Goal: Task Accomplishment & Management: Manage account settings

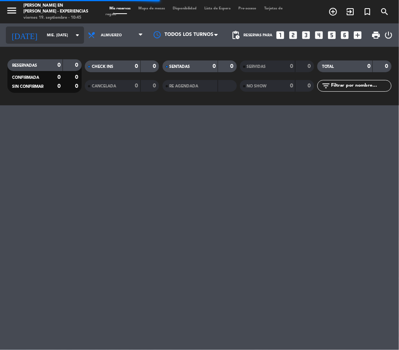
click at [64, 36] on input "mié. [DATE]" at bounding box center [68, 35] width 51 height 12
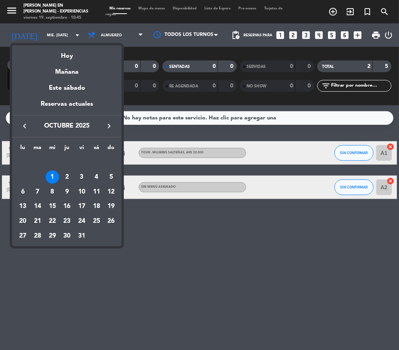
click at [107, 125] on icon "keyboard_arrow_right" at bounding box center [108, 125] width 9 height 9
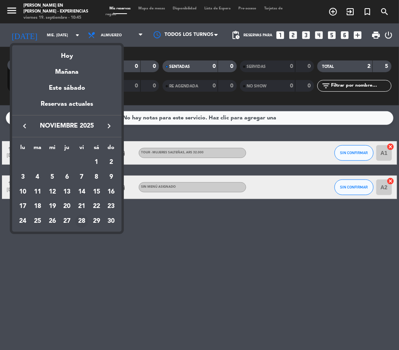
click at [84, 221] on div "28" at bounding box center [81, 221] width 13 height 13
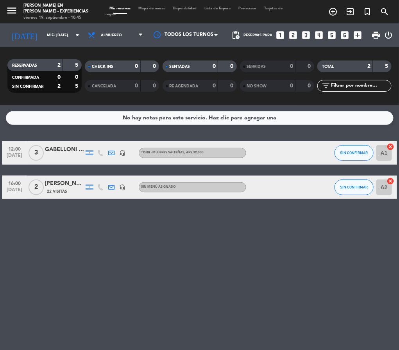
type input "vie. [DATE]"
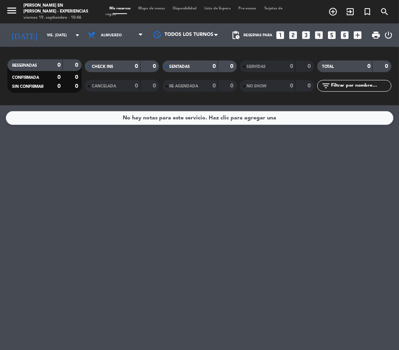
click at [294, 34] on icon "looks_two" at bounding box center [293, 35] width 10 height 10
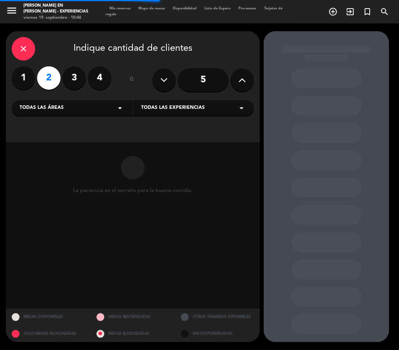
click at [106, 108] on div "Todas las áreas arrow_drop_down" at bounding box center [72, 108] width 121 height 16
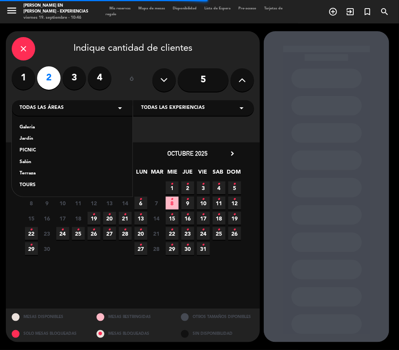
click at [28, 187] on div "TOURS" at bounding box center [72, 186] width 105 height 8
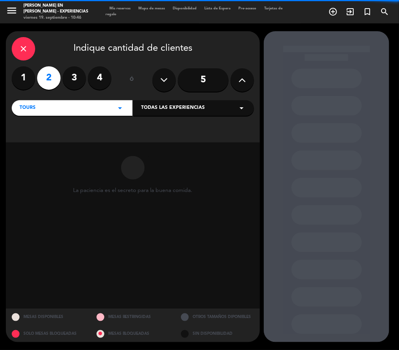
click at [202, 108] on span "Todas las experiencias" at bounding box center [173, 108] width 64 height 8
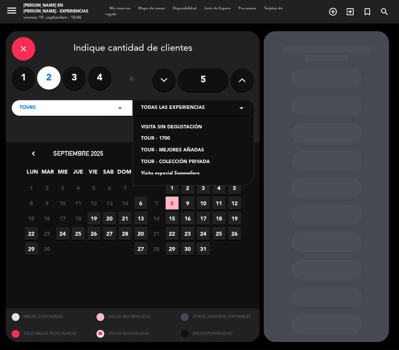
click at [190, 164] on div "TOUR - COLECCIÓN PRIVADA" at bounding box center [193, 163] width 105 height 8
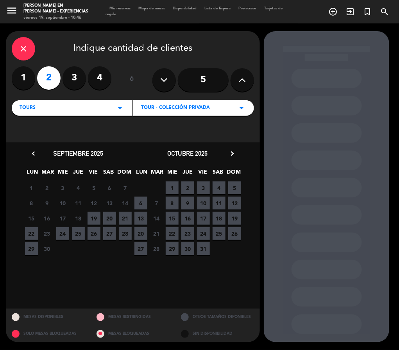
click at [232, 153] on icon "chevron_right" at bounding box center [232, 154] width 8 height 8
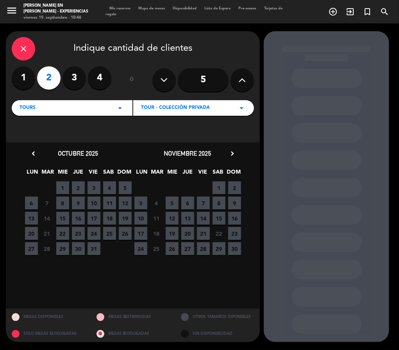
click at [204, 248] on span "28" at bounding box center [203, 248] width 13 height 13
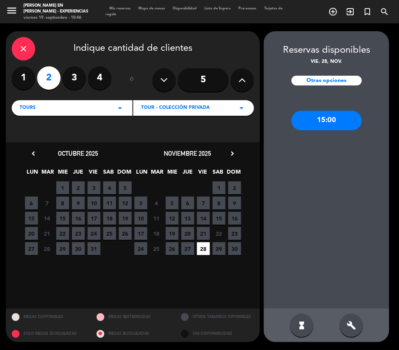
click at [327, 123] on div "15:00" at bounding box center [326, 121] width 70 height 20
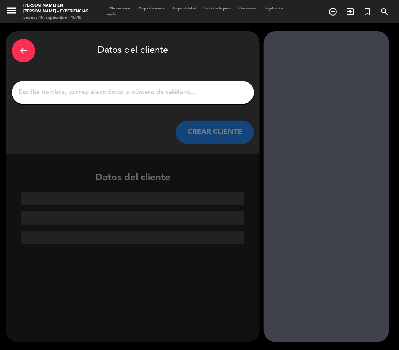
click at [81, 93] on input "1" at bounding box center [133, 92] width 230 height 11
paste input "MUSIALEK Philippe x 2"
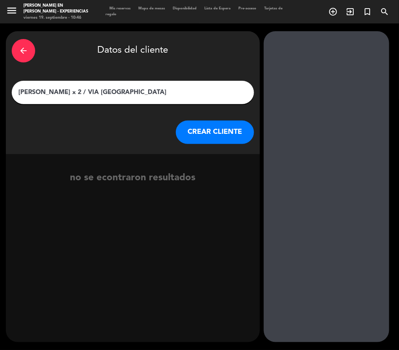
type input "[PERSON_NAME] x 2 / VIA [GEOGRAPHIC_DATA]"
click at [204, 135] on button "CREAR CLIENTE" at bounding box center [215, 132] width 78 height 23
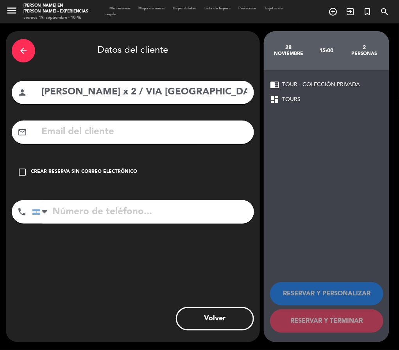
click at [115, 128] on input "text" at bounding box center [144, 132] width 207 height 16
paste input "[EMAIL_ADDRESS][PERSON_NAME][DOMAIN_NAME]"
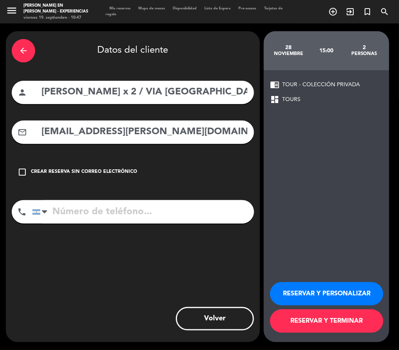
type input "[EMAIL_ADDRESS][PERSON_NAME][DOMAIN_NAME]"
click at [353, 323] on button "RESERVAR Y TERMINAR" at bounding box center [326, 321] width 113 height 23
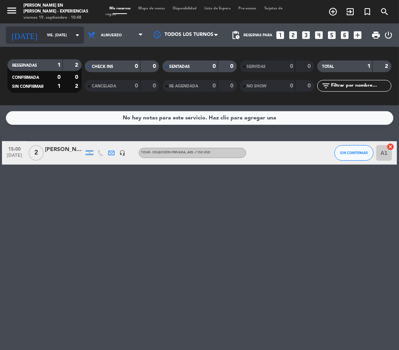
click at [59, 39] on input "vie. [DATE]" at bounding box center [68, 35] width 51 height 12
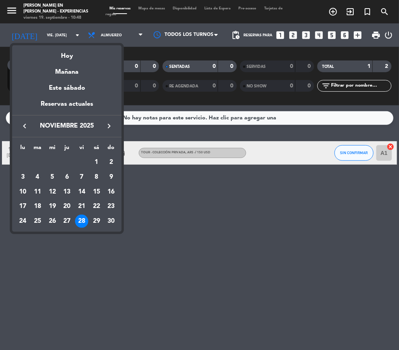
click at [27, 125] on icon "keyboard_arrow_left" at bounding box center [24, 125] width 9 height 9
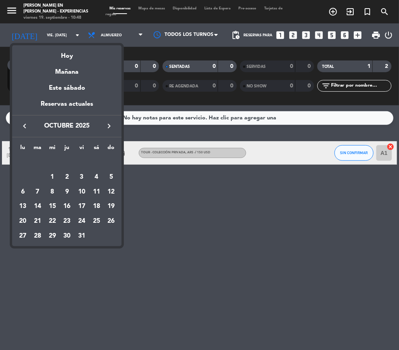
click at [27, 125] on icon "keyboard_arrow_left" at bounding box center [24, 125] width 9 height 9
click at [97, 222] on div "27" at bounding box center [96, 221] width 13 height 13
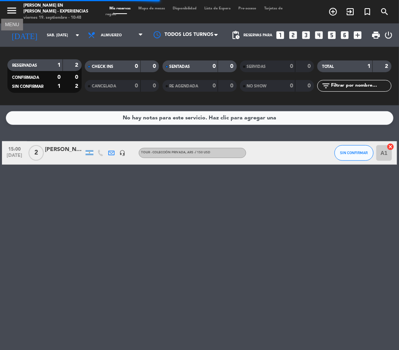
click at [7, 11] on icon "menu" at bounding box center [12, 11] width 12 height 12
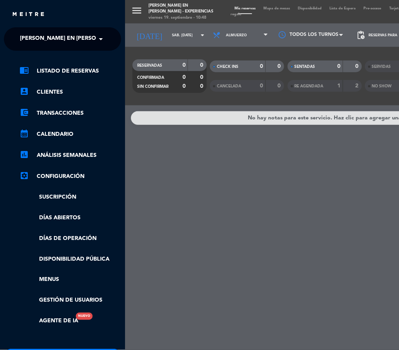
click at [55, 36] on span "[PERSON_NAME] en [PERSON_NAME] - Experiencias" at bounding box center [93, 39] width 146 height 16
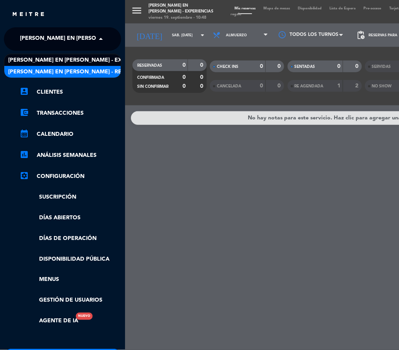
click at [61, 71] on span "[PERSON_NAME] en [PERSON_NAME] - Restaurante" at bounding box center [80, 72] width 145 height 9
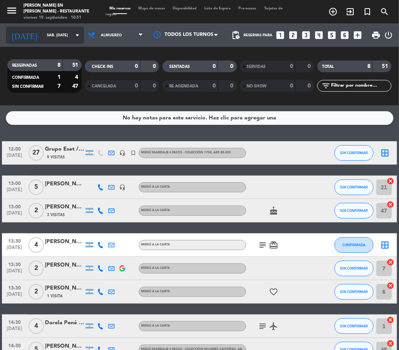
click at [61, 30] on input "sáb. [DATE]" at bounding box center [68, 35] width 51 height 12
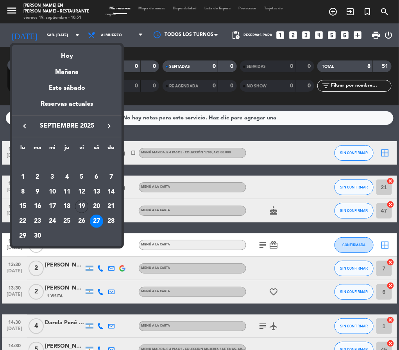
click at [102, 123] on button "keyboard_arrow_right" at bounding box center [109, 126] width 14 height 10
click at [108, 124] on icon "keyboard_arrow_right" at bounding box center [108, 125] width 9 height 9
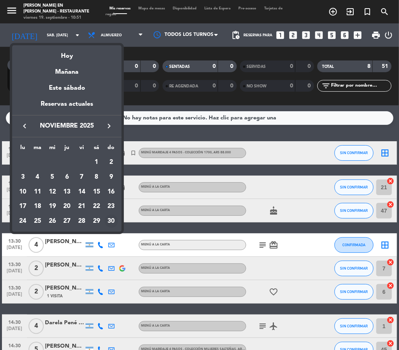
click at [111, 221] on div "30" at bounding box center [111, 221] width 13 height 13
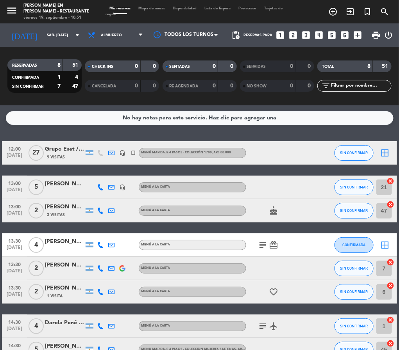
type input "dom. [DATE]"
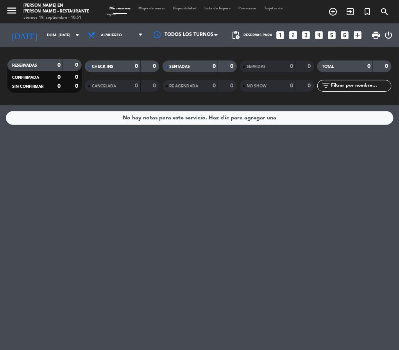
click at [293, 33] on icon "looks_two" at bounding box center [293, 35] width 10 height 10
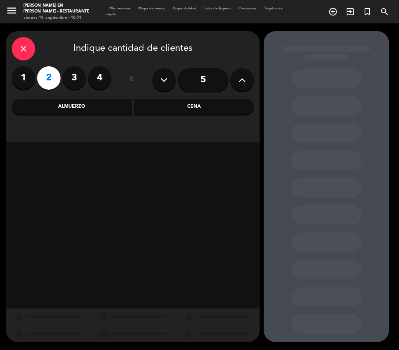
click at [96, 105] on div "Almuerzo" at bounding box center [72, 107] width 120 height 16
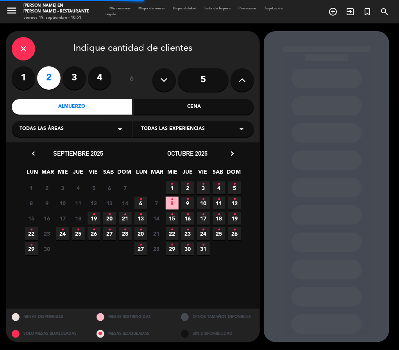
click at [45, 128] on span "Todas las áreas" at bounding box center [42, 129] width 44 height 8
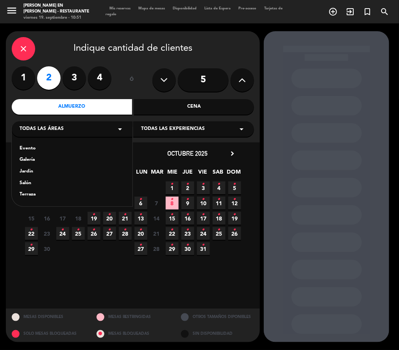
click at [23, 180] on div "Salón" at bounding box center [72, 184] width 105 height 8
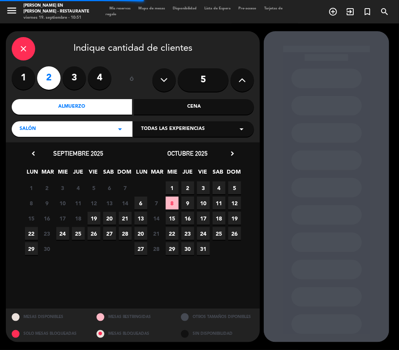
click at [163, 130] on span "Todas las experiencias" at bounding box center [173, 129] width 64 height 8
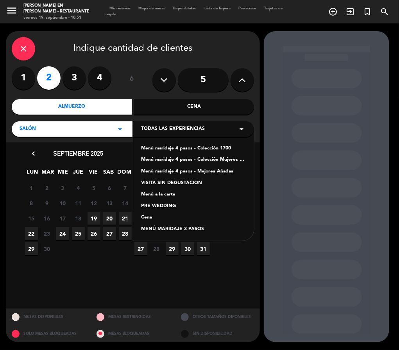
click at [167, 148] on div "Menú maridaje 4 pasos - Colección 1700" at bounding box center [193, 149] width 105 height 8
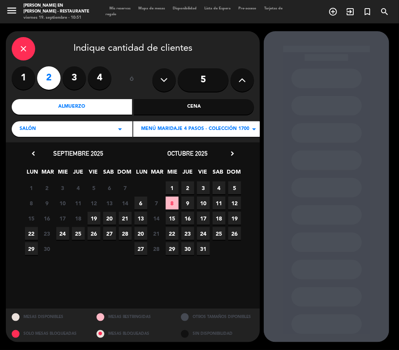
click at [237, 155] on div "octubre 2025 chevron_right" at bounding box center [187, 153] width 109 height 11
click at [233, 155] on icon "chevron_right" at bounding box center [232, 154] width 8 height 8
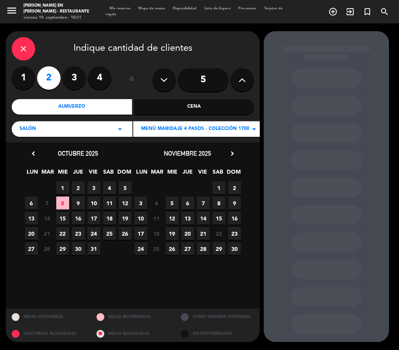
click at [233, 155] on icon "chevron_right" at bounding box center [232, 154] width 8 height 8
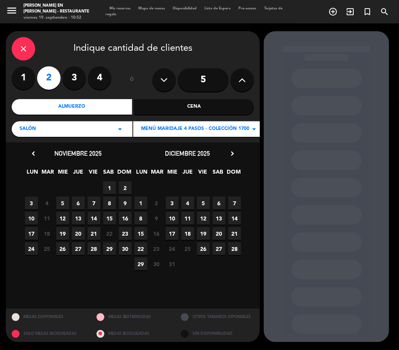
click at [128, 248] on span "30" at bounding box center [125, 248] width 13 height 13
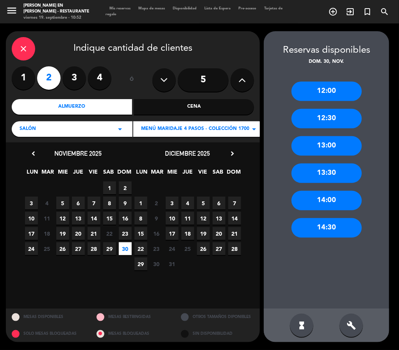
click at [331, 142] on div "13:00" at bounding box center [326, 146] width 70 height 20
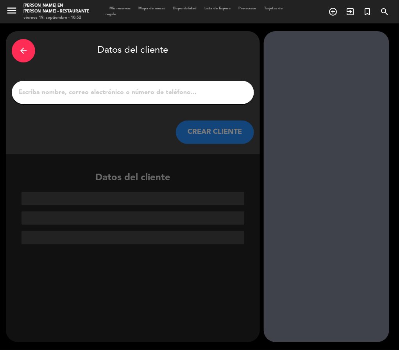
click at [81, 93] on input "1" at bounding box center [133, 92] width 230 height 11
paste input "[PERSON_NAME]"
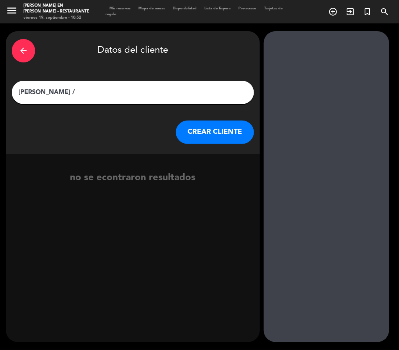
click at [96, 88] on input "[PERSON_NAME] /" at bounding box center [133, 92] width 230 height 11
type input "[PERSON_NAME] / VIA TASTIL"
click at [213, 136] on button "CREAR CLIENTE" at bounding box center [215, 132] width 78 height 23
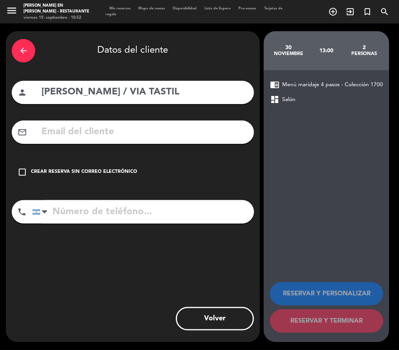
click at [207, 130] on input "text" at bounding box center [144, 132] width 207 height 16
click at [123, 134] on input "text" at bounding box center [144, 132] width 207 height 16
paste input "[PERSON_NAME][EMAIL_ADDRESS][DOMAIN_NAME]"
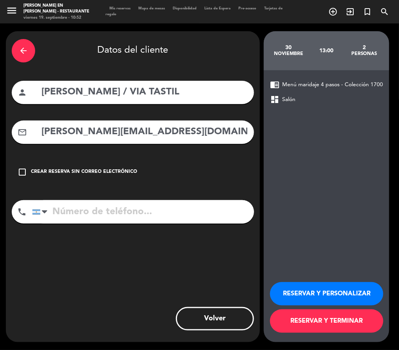
type input "[PERSON_NAME][EMAIL_ADDRESS][DOMAIN_NAME]"
click at [314, 323] on button "RESERVAR Y TERMINAR" at bounding box center [326, 321] width 113 height 23
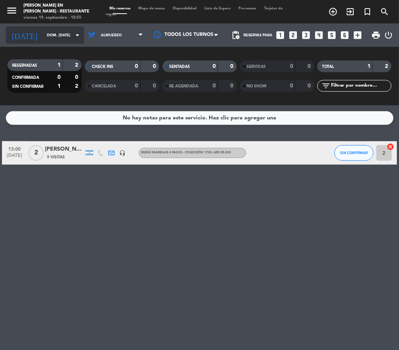
click at [43, 35] on input "dom. [DATE]" at bounding box center [68, 35] width 51 height 12
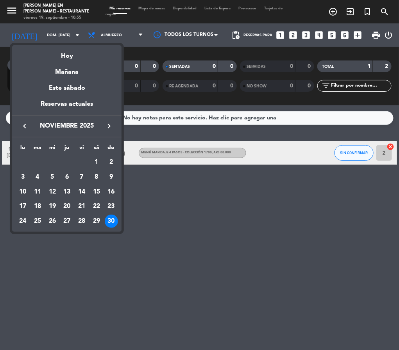
click at [26, 127] on icon "keyboard_arrow_left" at bounding box center [24, 125] width 9 height 9
click at [82, 219] on div "26" at bounding box center [81, 221] width 13 height 13
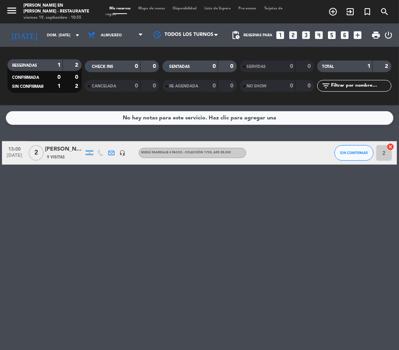
type input "vie. [DATE]"
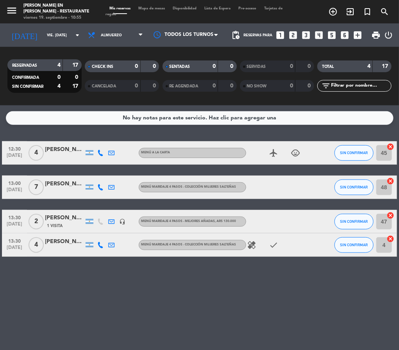
click at [55, 218] on div "[PERSON_NAME] / [PERSON_NAME] / [PERSON_NAME] Travel" at bounding box center [64, 218] width 39 height 9
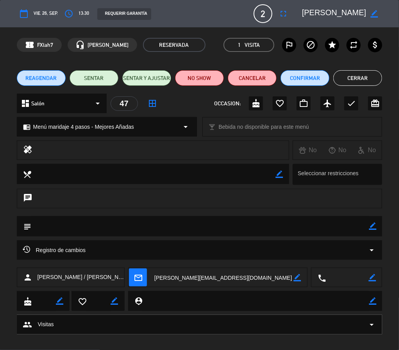
click at [380, 226] on div "subject border_color" at bounding box center [199, 226] width 365 height 20
click at [373, 230] on icon "border_color" at bounding box center [372, 226] width 7 height 7
click at [314, 226] on textarea at bounding box center [200, 226] width 338 height 20
type textarea "C"
type textarea "ABONADO"
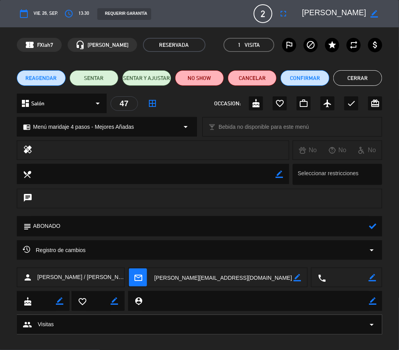
click at [371, 226] on icon at bounding box center [372, 226] width 7 height 7
click at [365, 80] on button "Cerrar" at bounding box center [357, 78] width 49 height 16
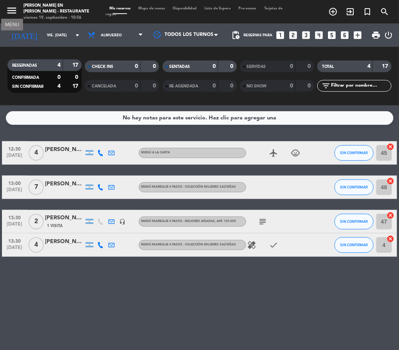
click at [16, 13] on icon "menu" at bounding box center [12, 11] width 12 height 12
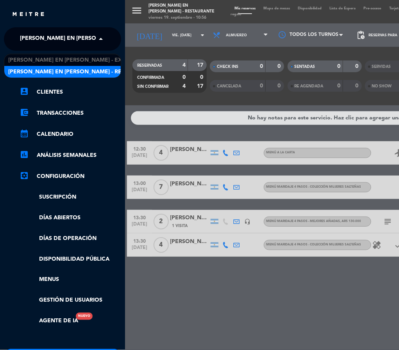
click at [74, 41] on span "[PERSON_NAME] en [PERSON_NAME] - Restaurante" at bounding box center [92, 39] width 145 height 16
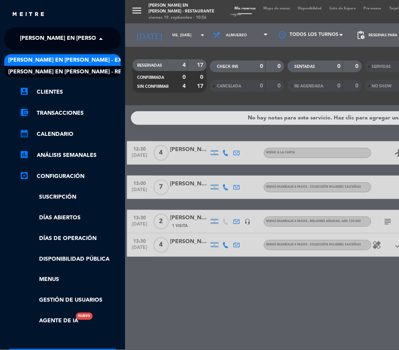
click at [73, 59] on span "[PERSON_NAME] en [PERSON_NAME] - Experiencias" at bounding box center [81, 60] width 146 height 9
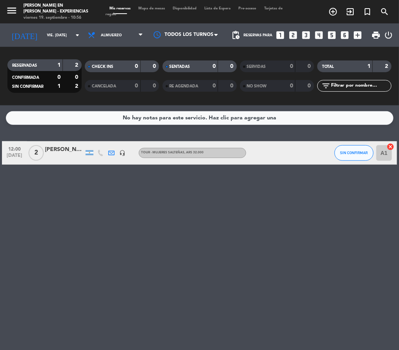
click at [71, 151] on div "[PERSON_NAME] / [PERSON_NAME] / [PERSON_NAME] Travel" at bounding box center [64, 149] width 39 height 9
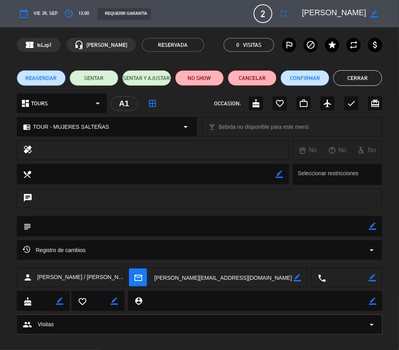
click at [371, 225] on icon "border_color" at bounding box center [372, 226] width 7 height 7
click at [210, 229] on textarea at bounding box center [200, 226] width 338 height 20
type textarea "ABONADO"
click at [373, 228] on icon at bounding box center [372, 226] width 7 height 7
click at [361, 79] on button "Cerrar" at bounding box center [357, 78] width 49 height 16
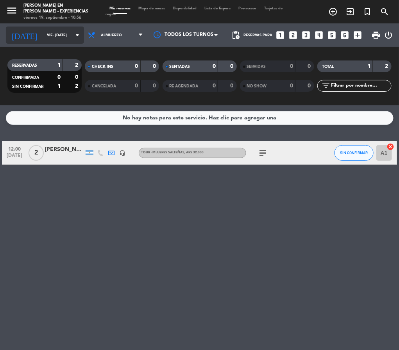
click at [47, 37] on input "vie. [DATE]" at bounding box center [68, 35] width 51 height 12
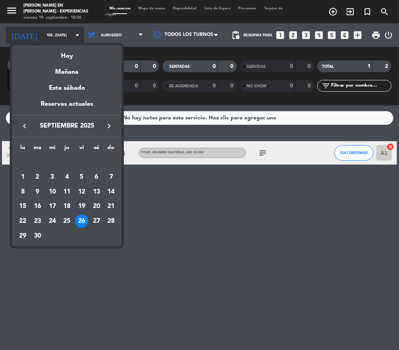
click at [48, 36] on div at bounding box center [199, 175] width 399 height 350
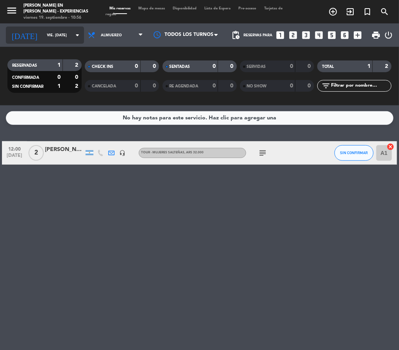
click at [43, 30] on input "vie. [DATE]" at bounding box center [68, 35] width 51 height 12
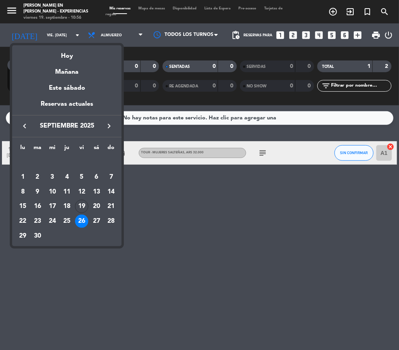
click at [110, 125] on icon "keyboard_arrow_right" at bounding box center [108, 125] width 9 height 9
click at [52, 176] on div "1" at bounding box center [52, 177] width 13 height 13
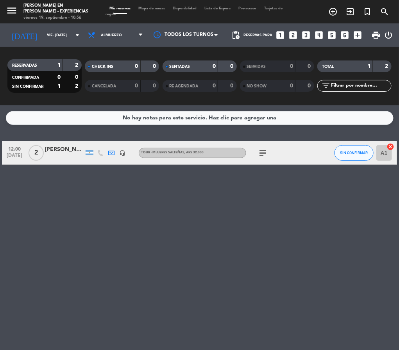
type input "mié. [DATE]"
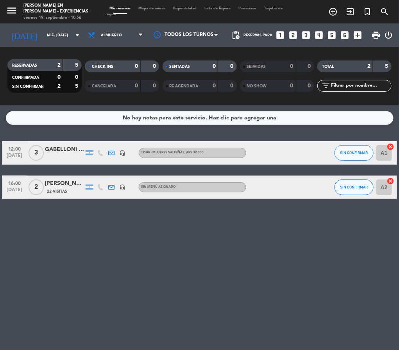
click at [54, 189] on span "22 Visitas" at bounding box center [57, 192] width 20 height 6
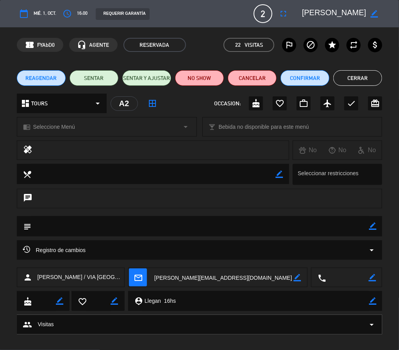
click at [106, 127] on div "chrome_reader_mode Seleccione Menú arrow_drop_down" at bounding box center [106, 127] width 179 height 19
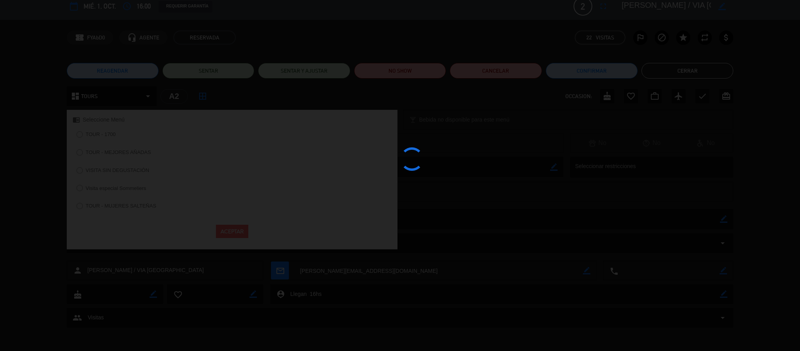
scroll to position [7, 0]
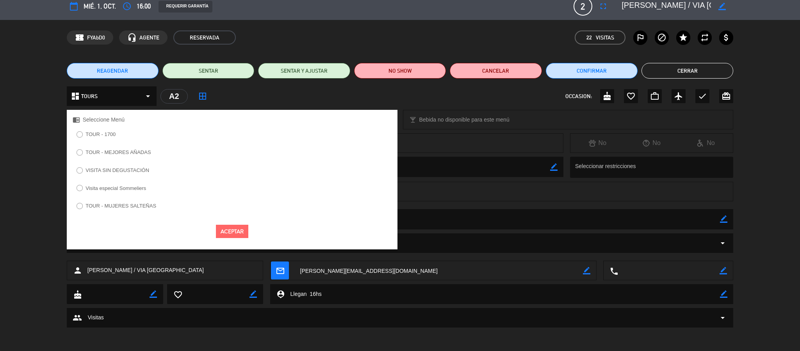
click at [38, 124] on div "chrome_reader_mode Seleccione Menú TOUR - 1700 TOUR - MEJORES AÑADAS VISITA SIN…" at bounding box center [400, 124] width 800 height 20
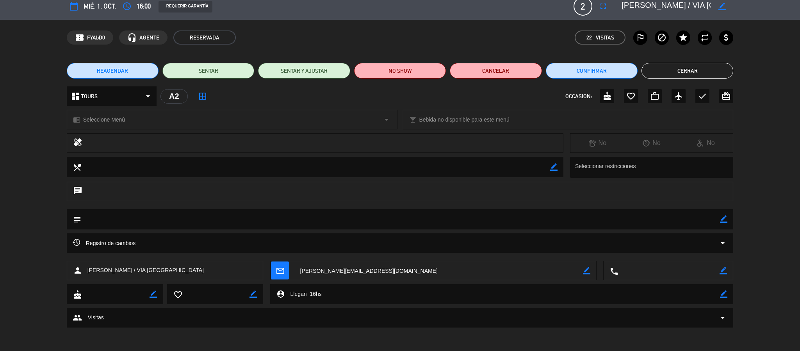
click at [136, 98] on div "dashboard TOURS arrow_drop_down" at bounding box center [112, 96] width 90 height 20
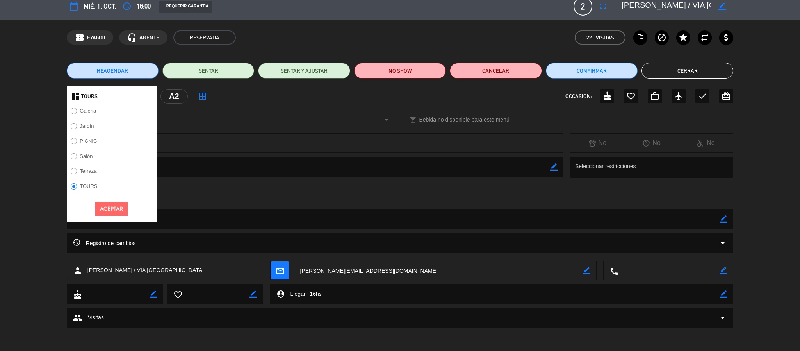
click at [26, 175] on div "local_dining border_color Seleccionar restricciones" at bounding box center [400, 169] width 800 height 25
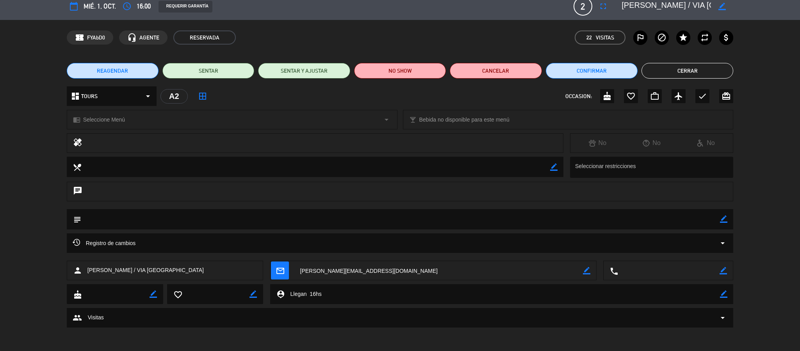
click at [95, 118] on span "Seleccione Menú" at bounding box center [104, 119] width 42 height 9
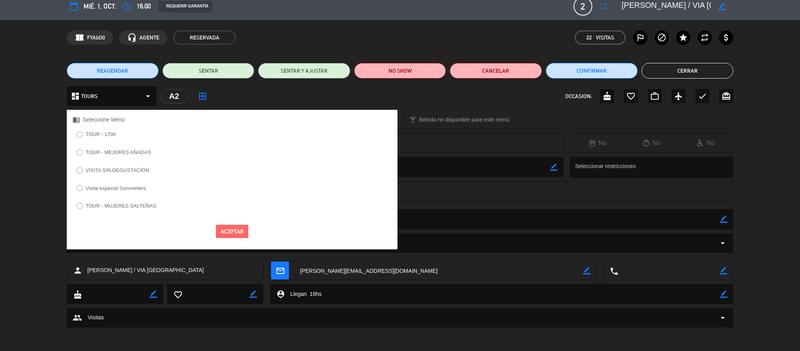
click at [95, 118] on span "Seleccione Menú" at bounding box center [104, 119] width 42 height 9
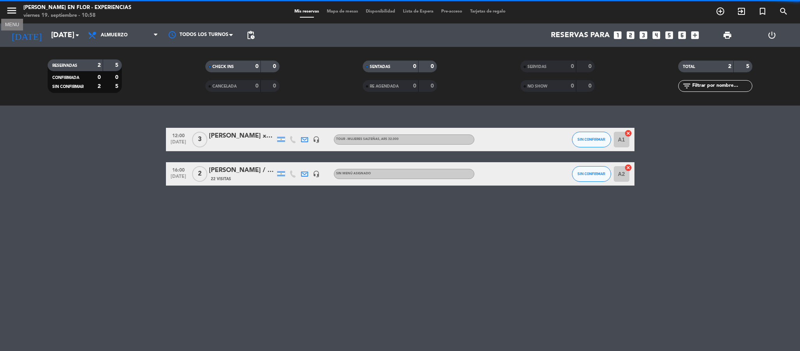
click at [7, 7] on icon "menu" at bounding box center [12, 11] width 12 height 12
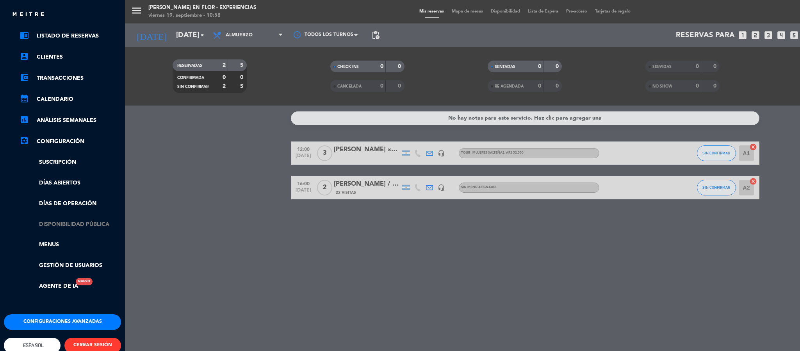
scroll to position [53, 0]
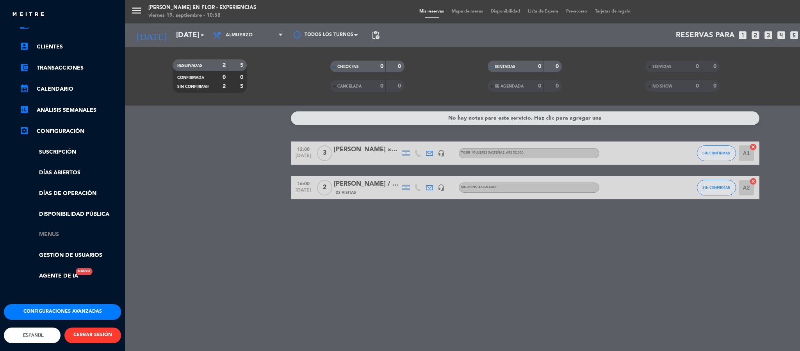
click at [47, 230] on link "Menus" at bounding box center [71, 234] width 102 height 9
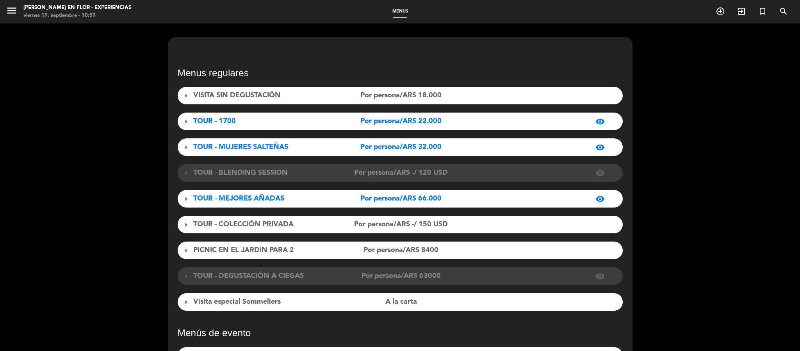
click at [182, 223] on span "arrow_right" at bounding box center [186, 224] width 9 height 9
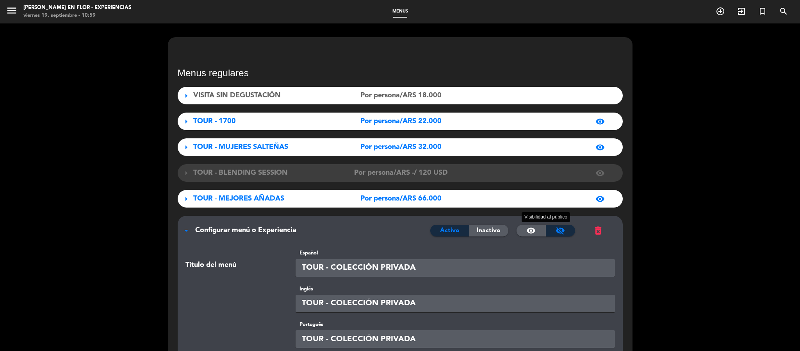
click at [529, 226] on span "visibility" at bounding box center [530, 230] width 9 height 9
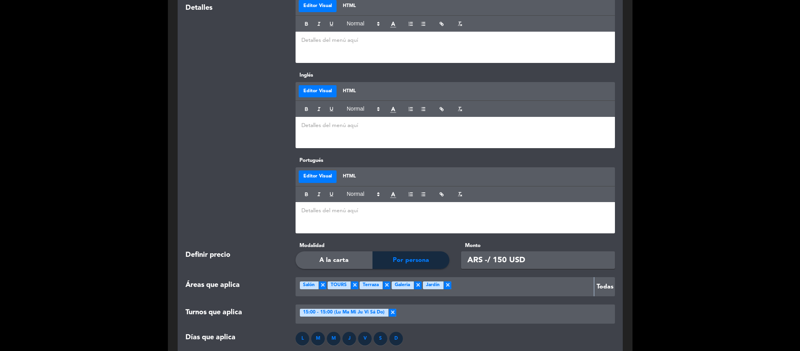
scroll to position [761, 0]
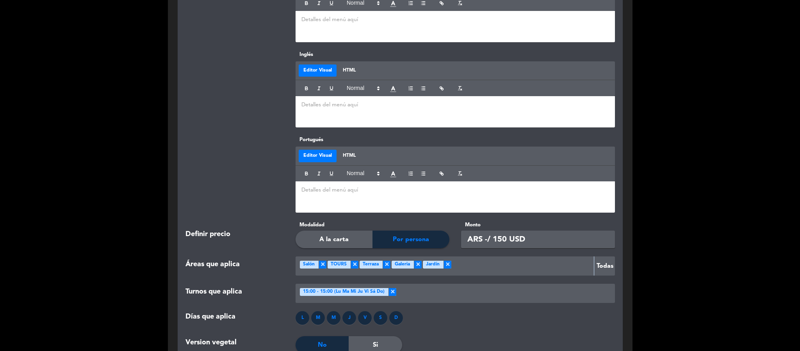
click at [320, 311] on div "M" at bounding box center [318, 318] width 14 height 14
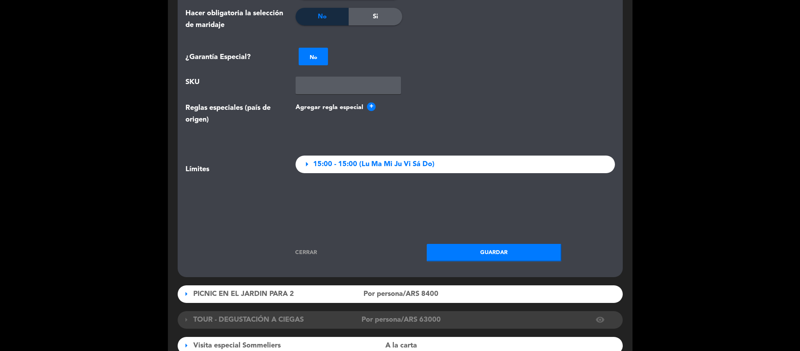
scroll to position [1171, 0]
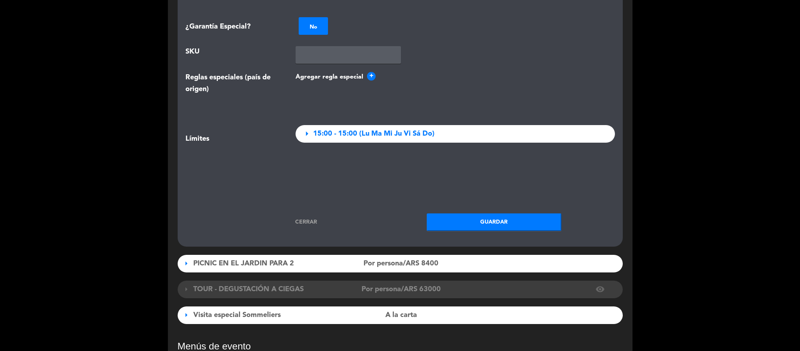
click at [486, 213] on button "Guardar" at bounding box center [494, 222] width 135 height 18
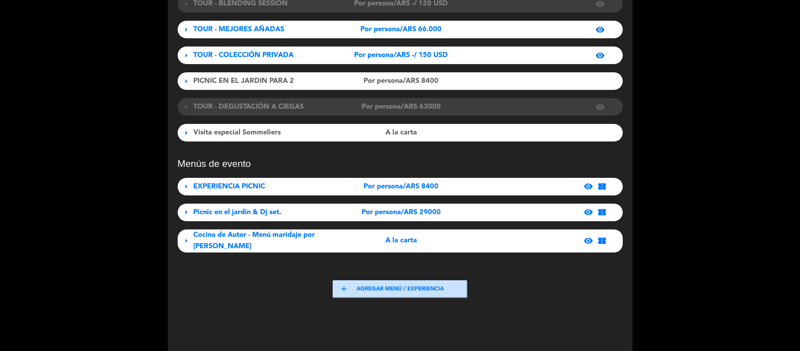
scroll to position [88, 0]
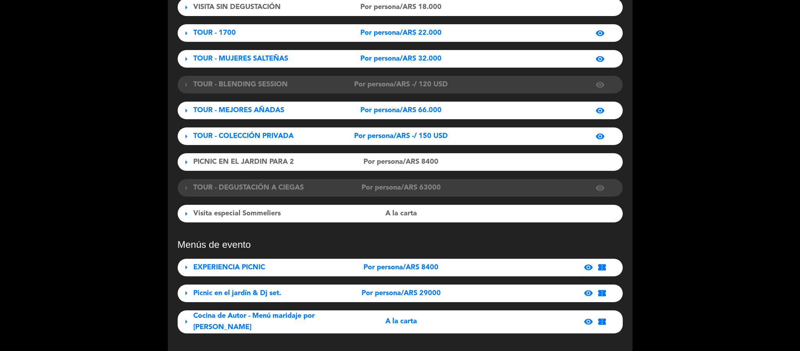
click at [184, 136] on span "arrow_right" at bounding box center [186, 136] width 9 height 9
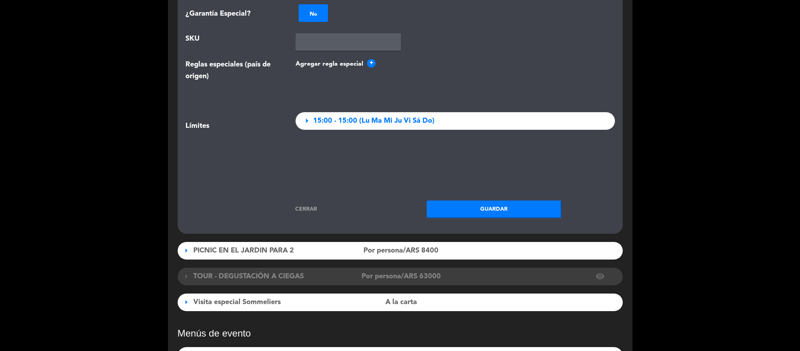
scroll to position [1201, 0]
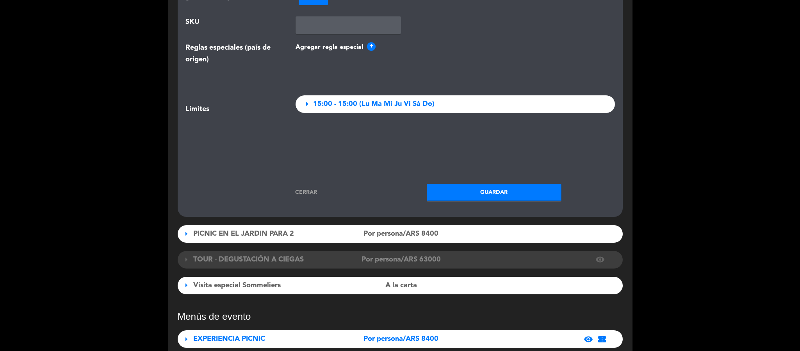
click at [303, 98] on span "arrow_right" at bounding box center [306, 103] width 11 height 11
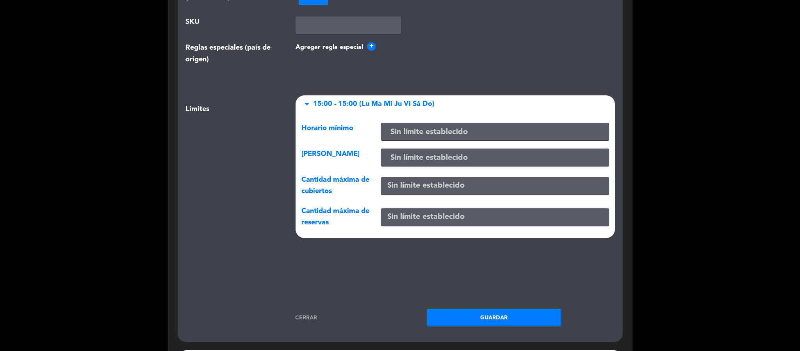
click at [257, 95] on div "Límites" at bounding box center [235, 168] width 111 height 147
click at [310, 313] on link "Cerrar" at bounding box center [306, 317] width 135 height 9
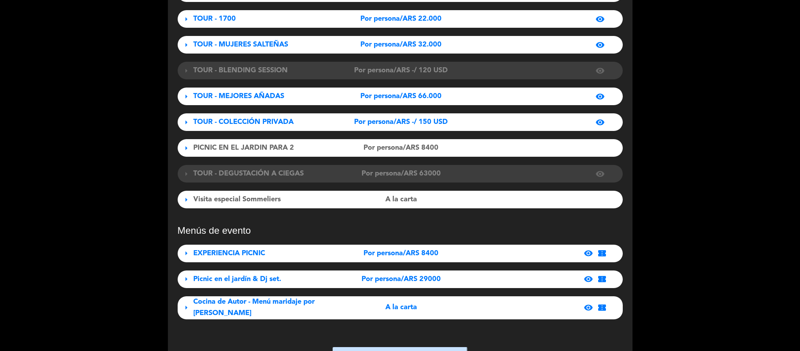
scroll to position [0, 0]
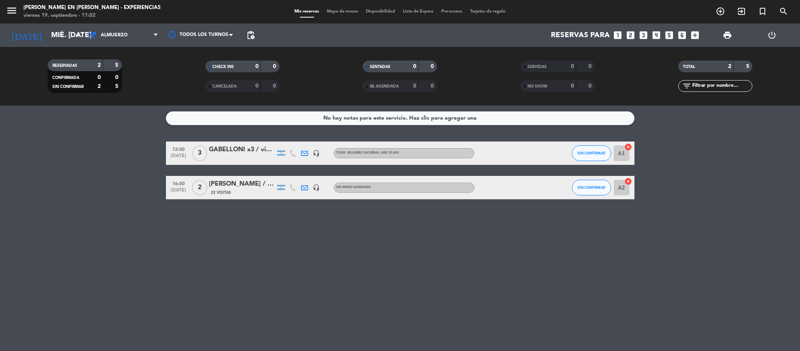
click at [257, 186] on div "[PERSON_NAME] / VIA [GEOGRAPHIC_DATA]" at bounding box center [242, 184] width 66 height 10
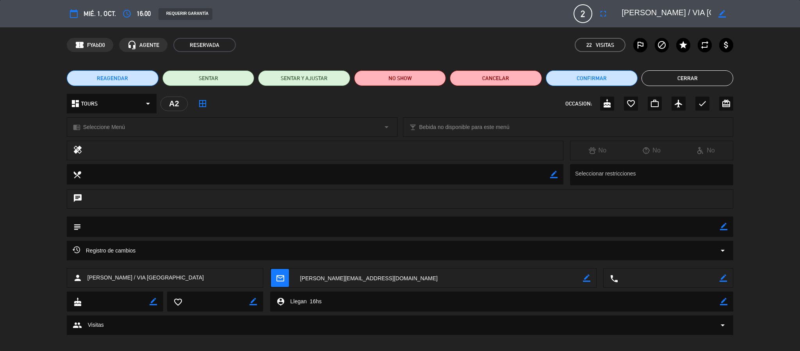
click at [120, 103] on div "dashboard TOURS arrow_drop_down" at bounding box center [112, 104] width 90 height 20
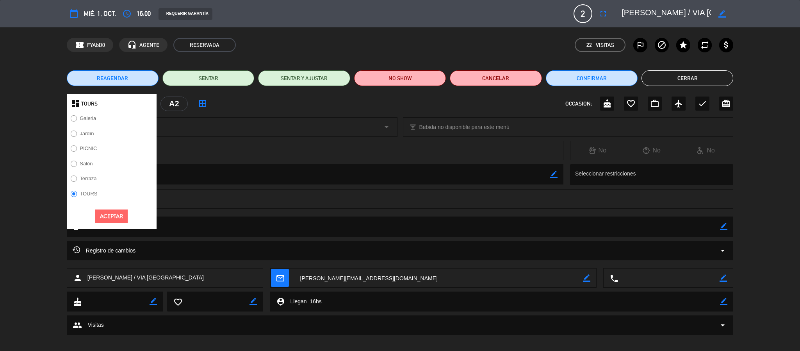
click at [120, 103] on div "dashboard TOURS" at bounding box center [112, 104] width 90 height 20
click at [213, 132] on div "chrome_reader_mode Seleccione Menú arrow_drop_down" at bounding box center [232, 127] width 330 height 19
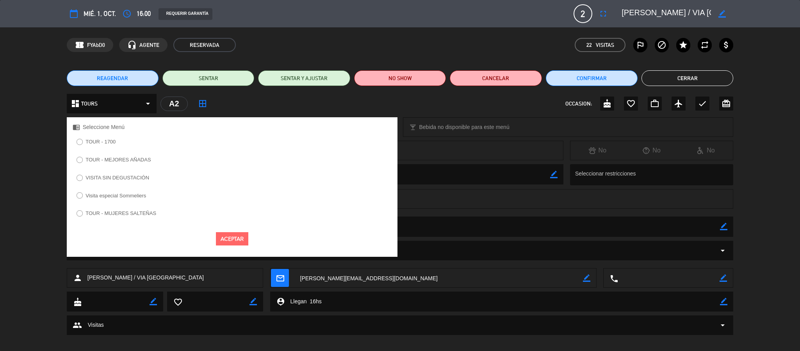
scroll to position [7, 0]
